Goal: Check status

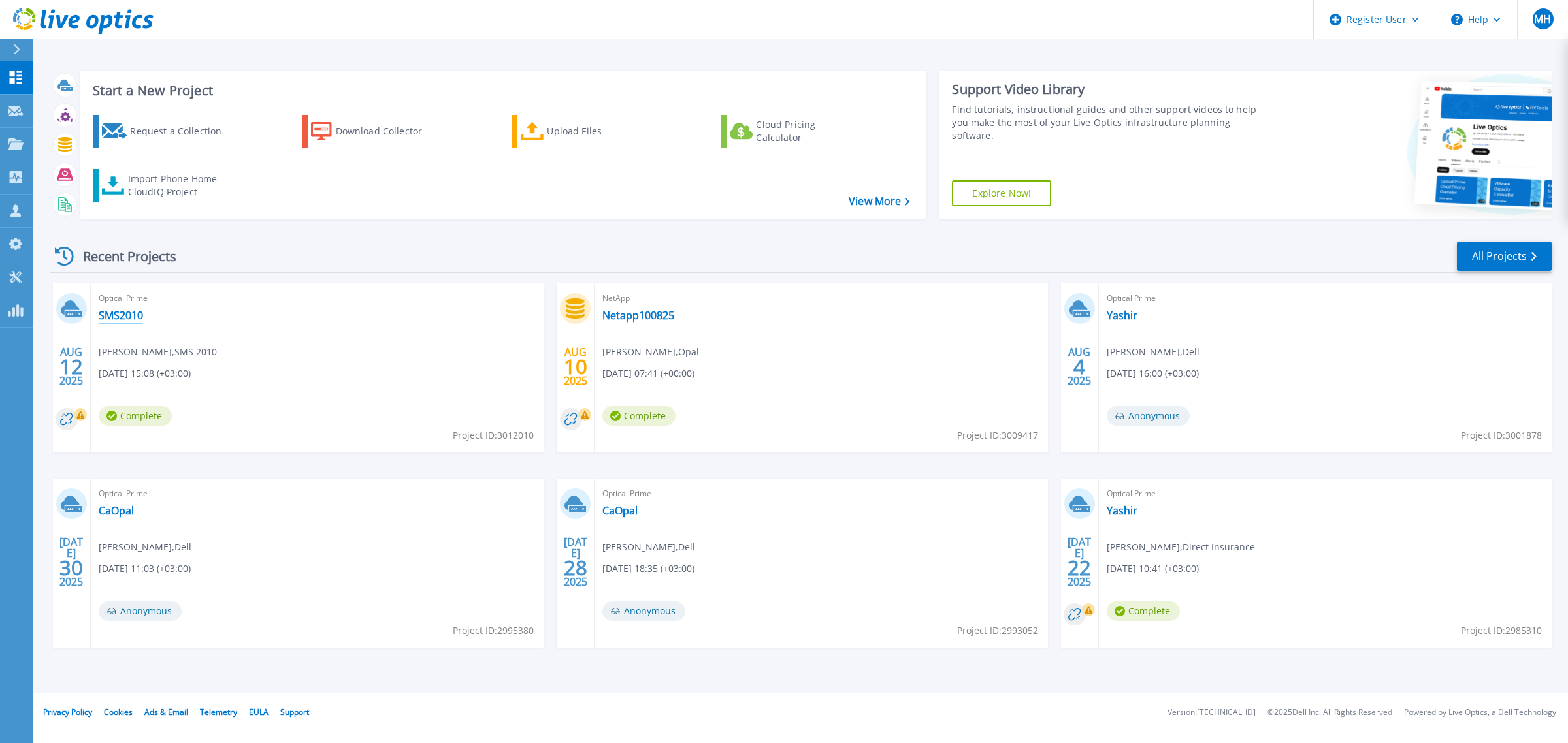
click at [131, 314] on link "SMS2010" at bounding box center [121, 315] width 45 height 13
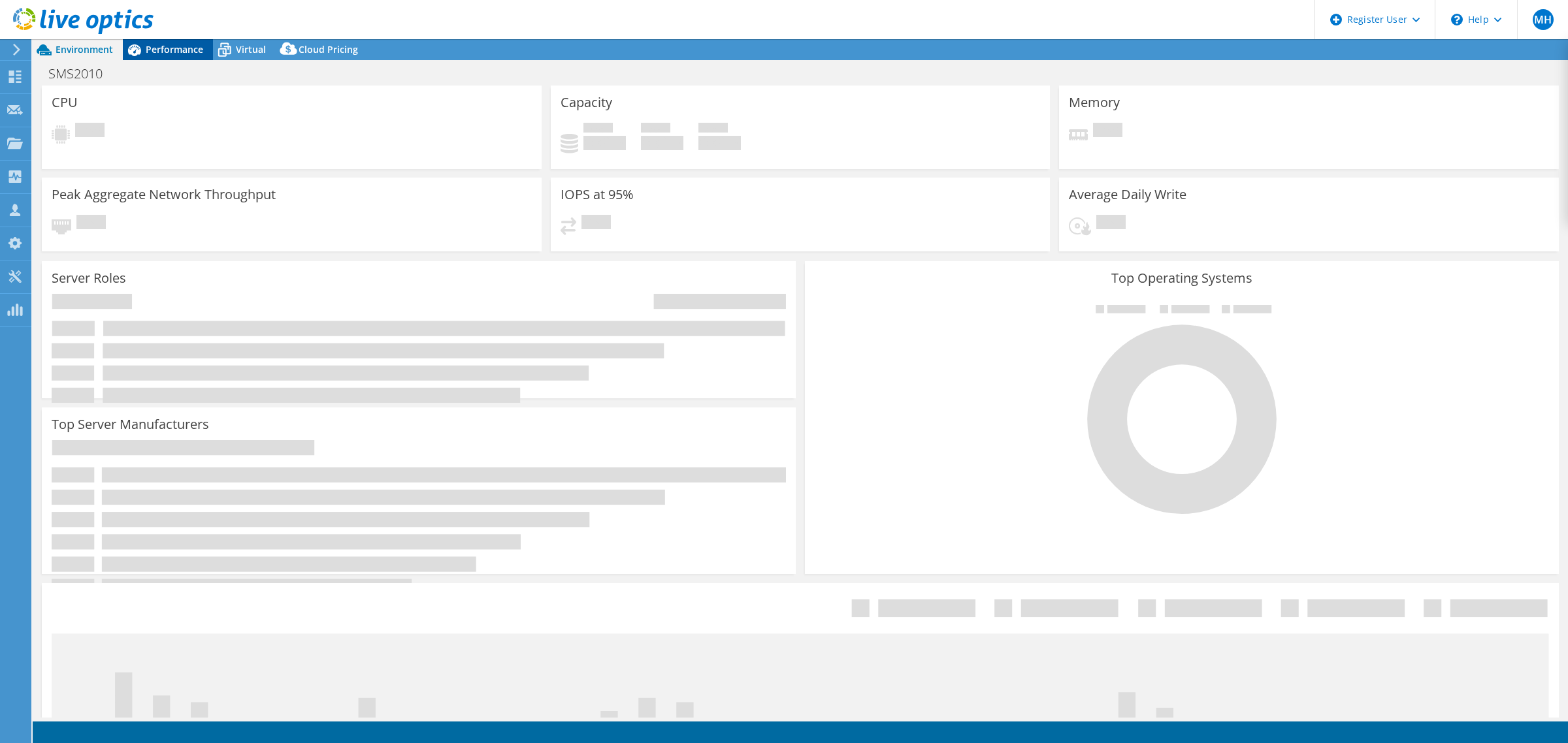
click at [165, 49] on span "Performance" at bounding box center [175, 49] width 58 height 12
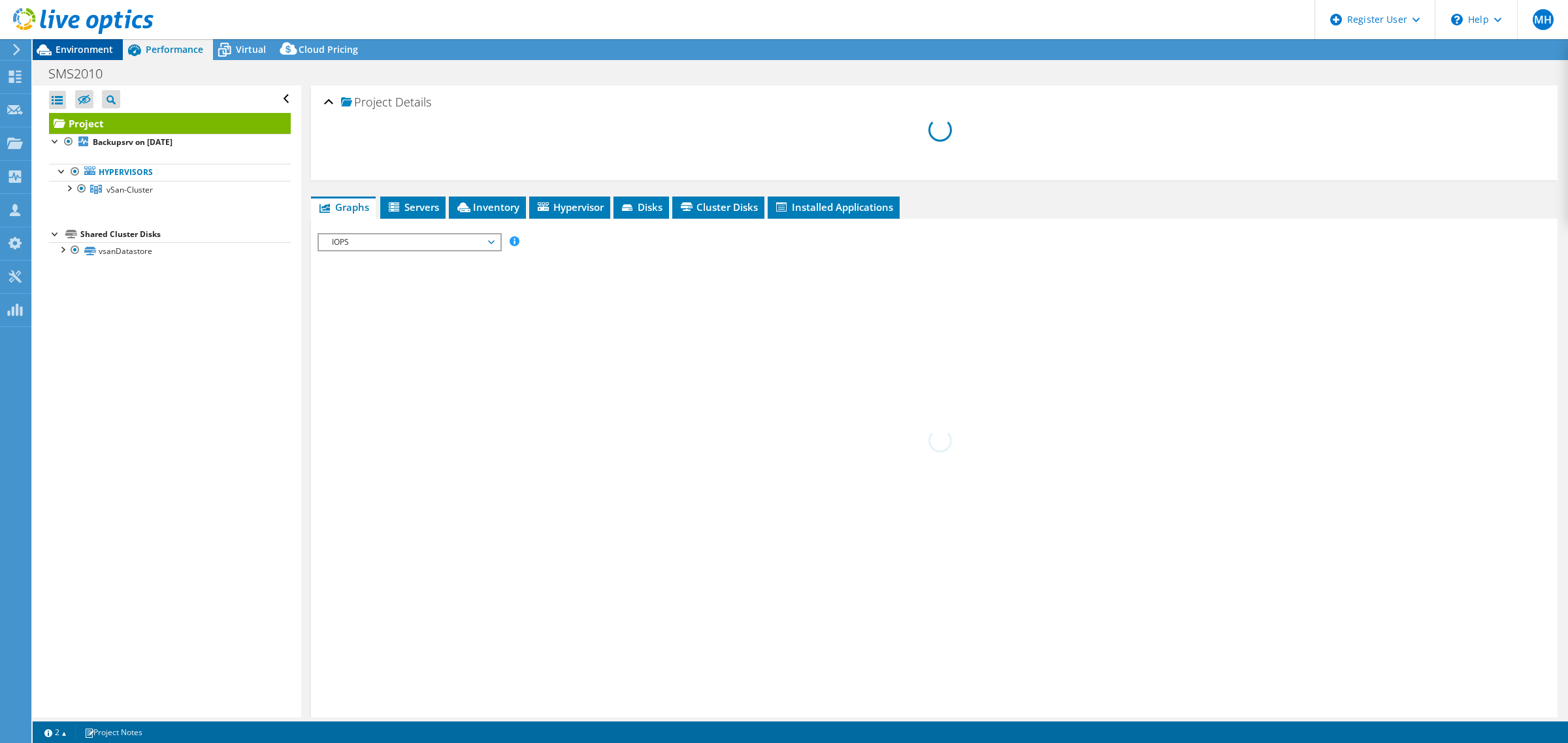
click at [76, 47] on span "Environment" at bounding box center [84, 49] width 58 height 12
